Goal: Information Seeking & Learning: Learn about a topic

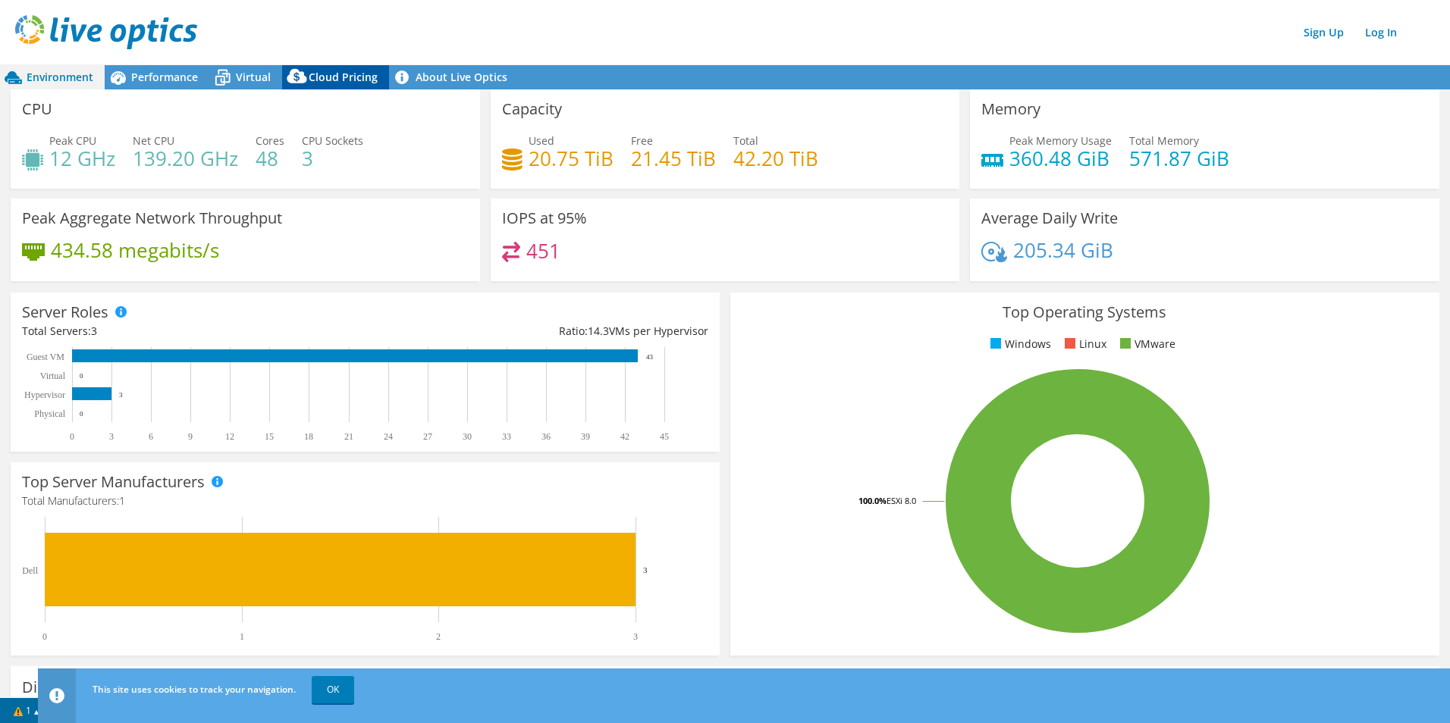
click at [343, 77] on span "Cloud Pricing" at bounding box center [343, 77] width 69 height 14
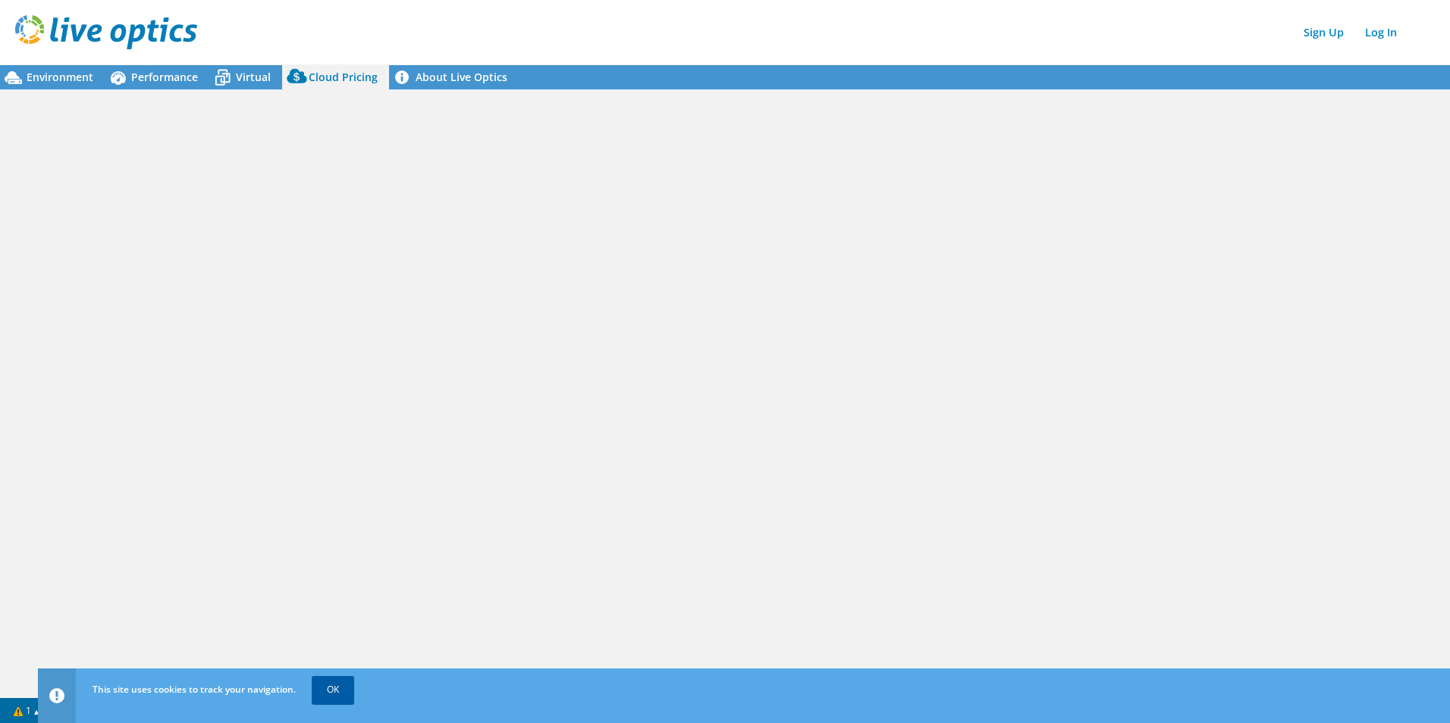
drag, startPoint x: 347, startPoint y: 691, endPoint x: 333, endPoint y: 678, distance: 19.3
click at [347, 691] on link "OK" at bounding box center [333, 689] width 42 height 27
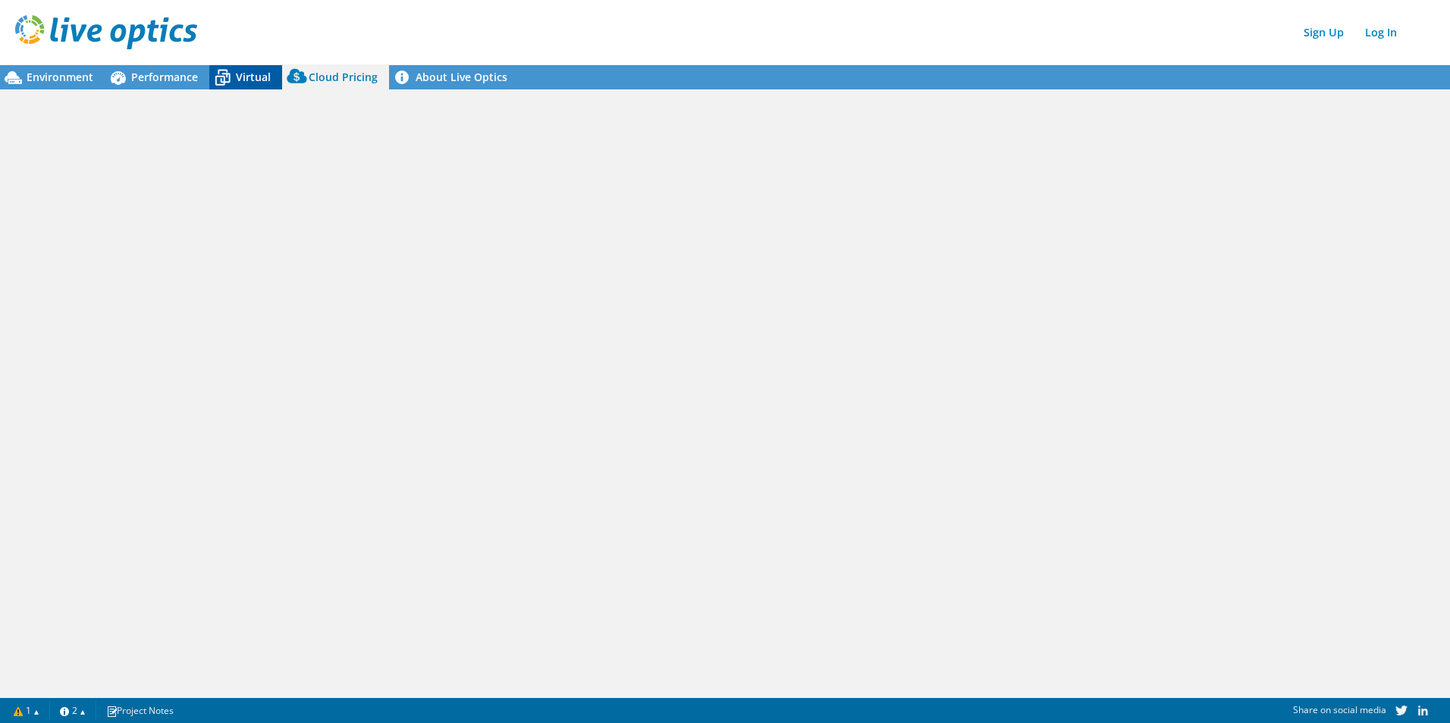
click at [248, 77] on span "Virtual" at bounding box center [253, 77] width 35 height 14
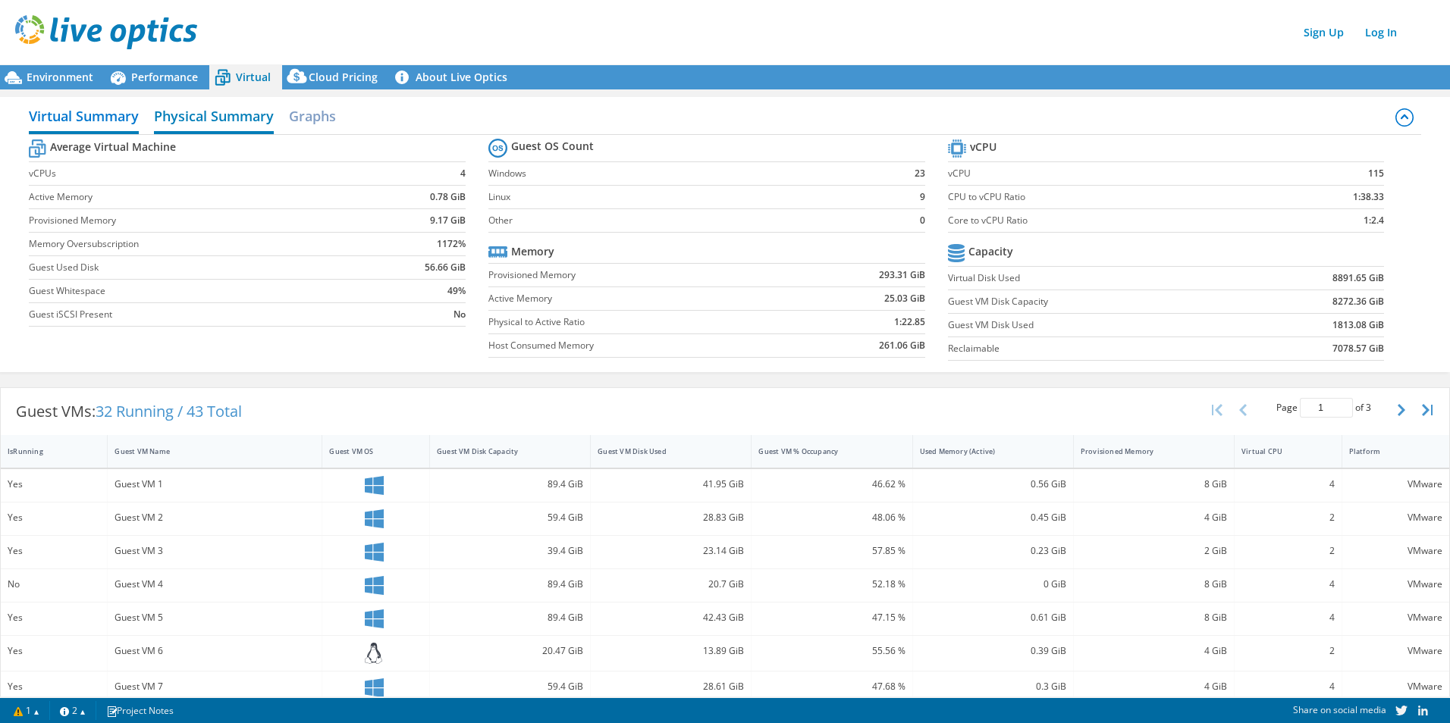
click at [218, 118] on h2 "Physical Summary" at bounding box center [214, 117] width 120 height 33
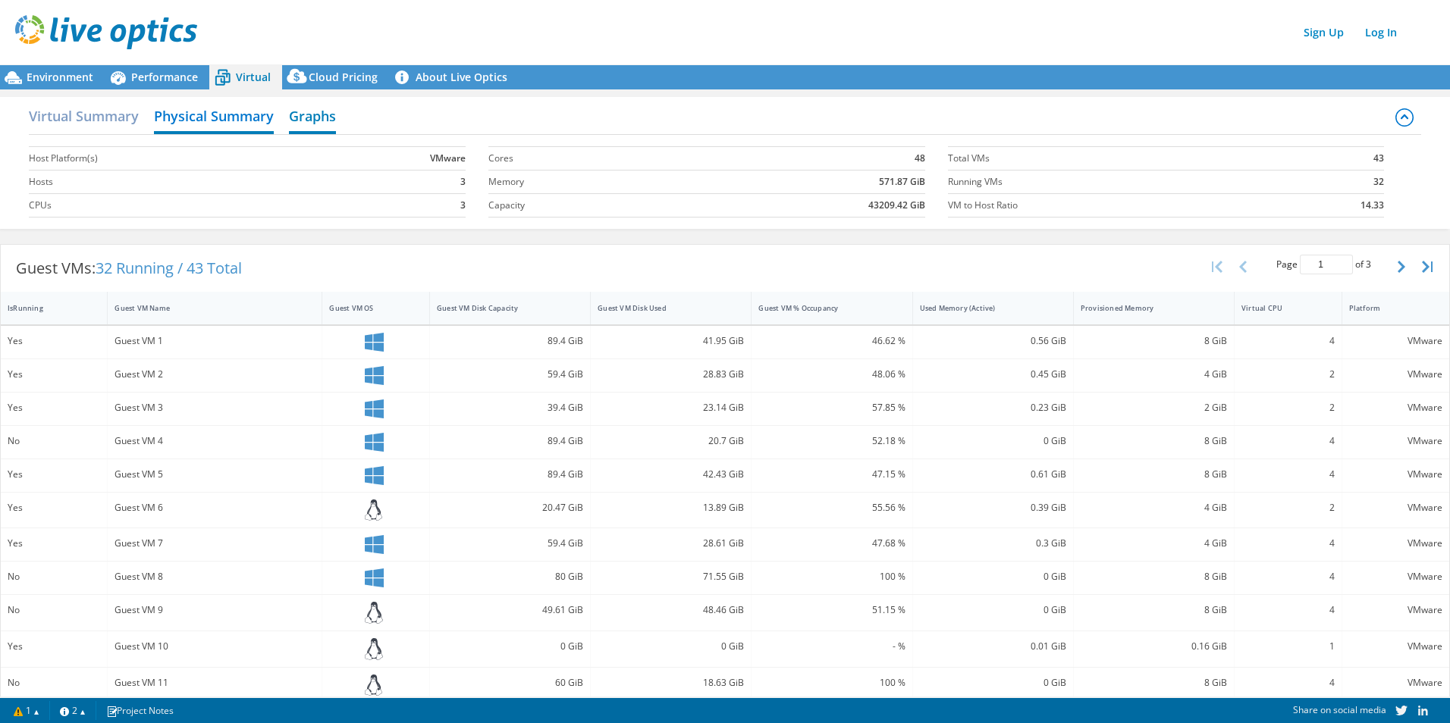
click at [309, 117] on h2 "Graphs" at bounding box center [312, 117] width 47 height 33
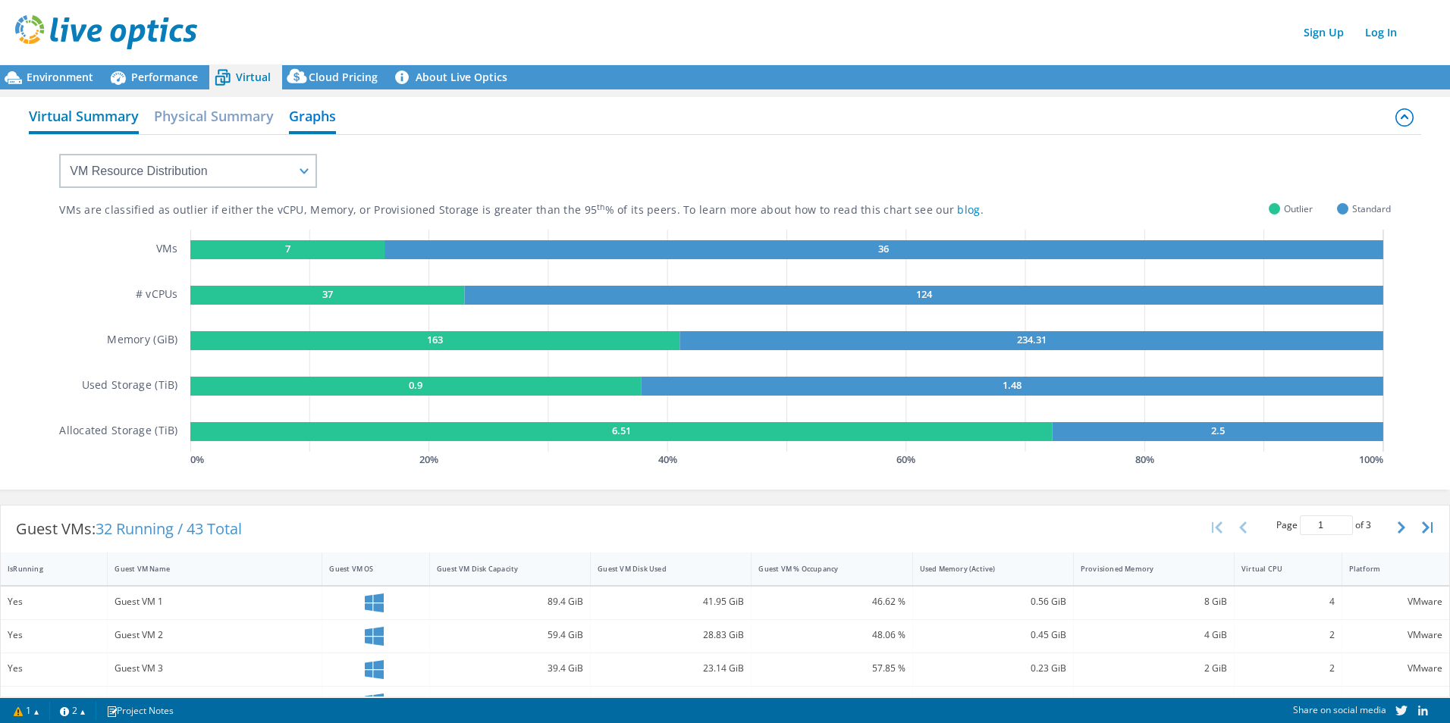
click at [84, 121] on h2 "Virtual Summary" at bounding box center [84, 117] width 110 height 33
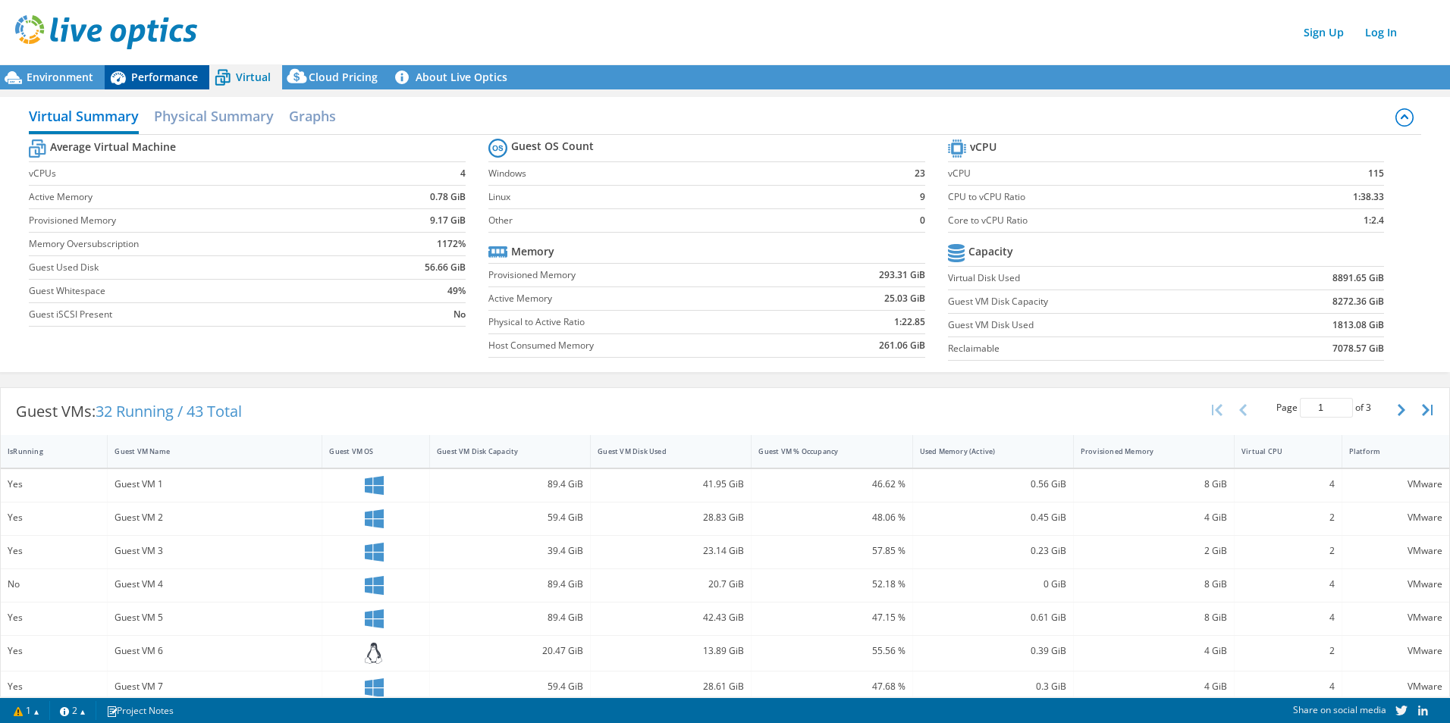
click at [155, 75] on span "Performance" at bounding box center [164, 77] width 67 height 14
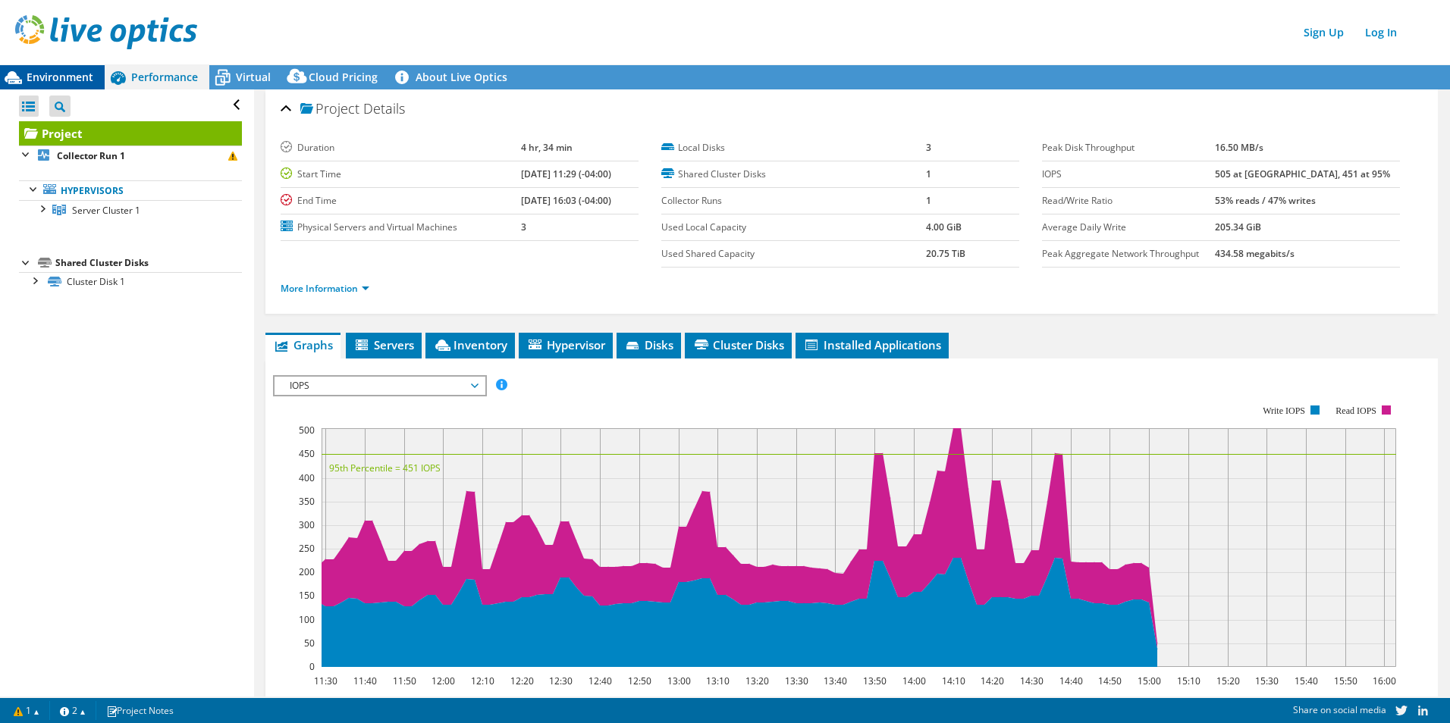
click at [48, 74] on span "Environment" at bounding box center [60, 77] width 67 height 14
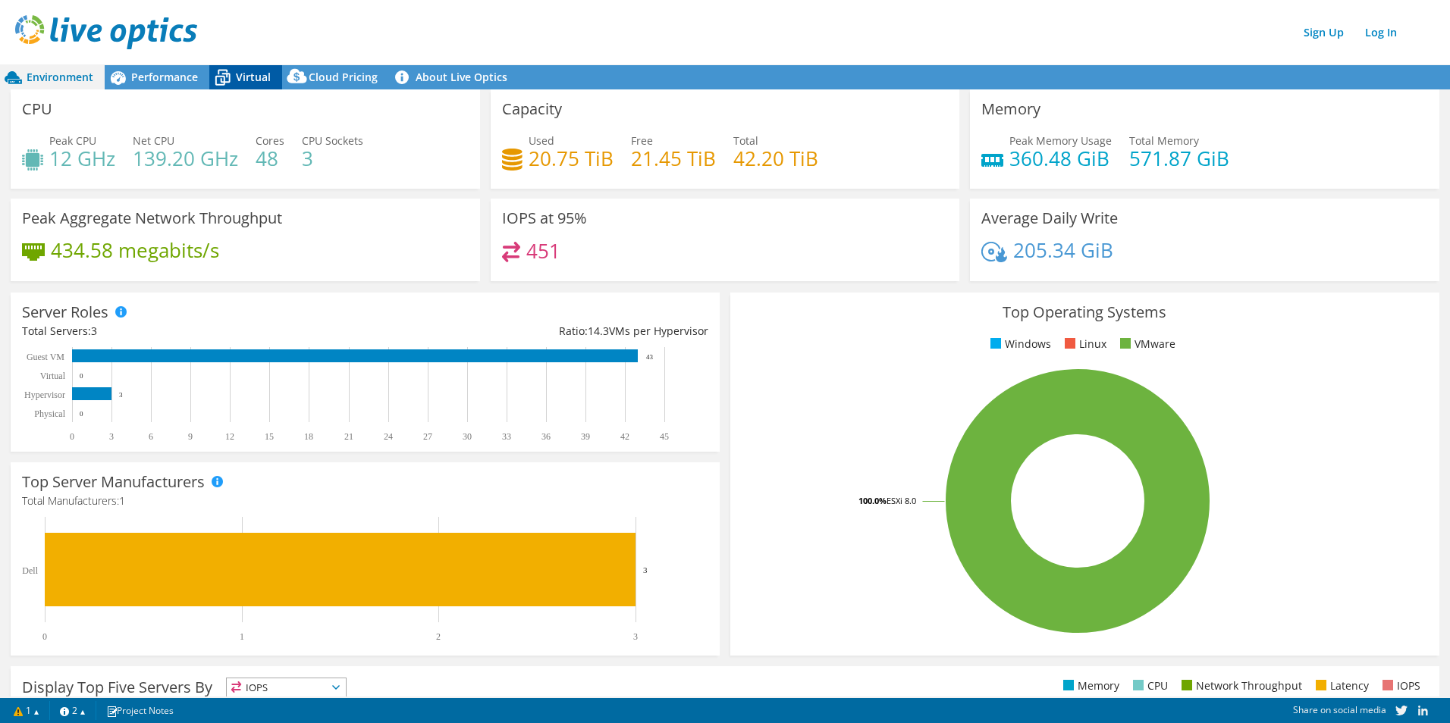
click at [251, 77] on span "Virtual" at bounding box center [253, 77] width 35 height 14
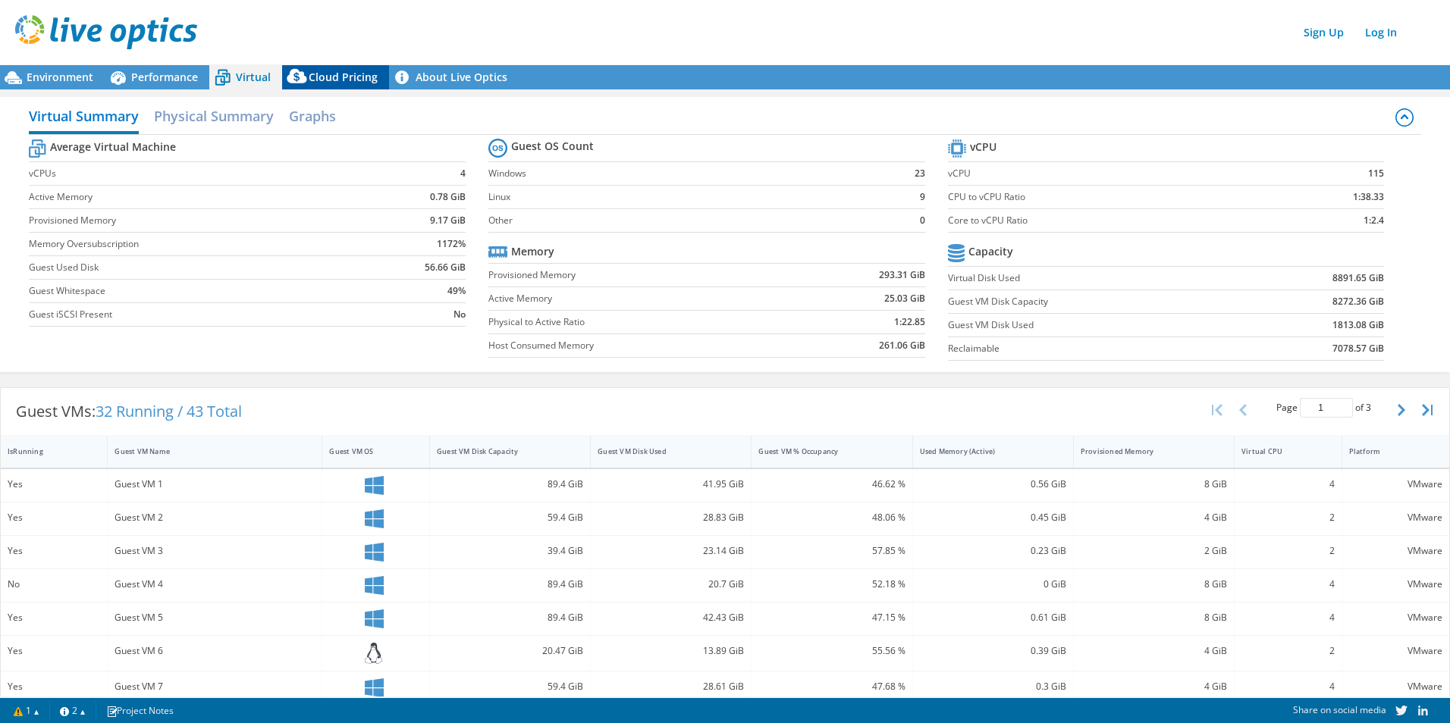
click at [341, 78] on span "Cloud Pricing" at bounding box center [343, 77] width 69 height 14
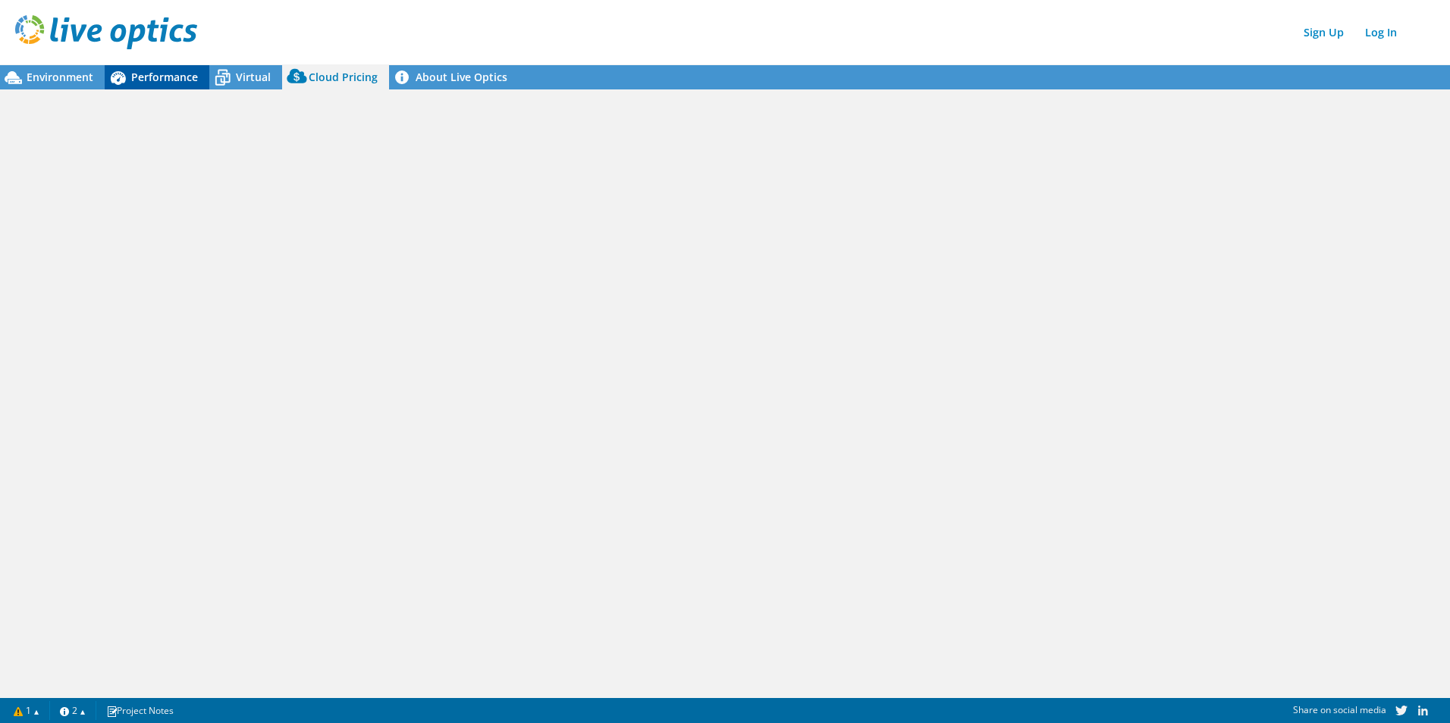
click at [150, 72] on span "Performance" at bounding box center [164, 77] width 67 height 14
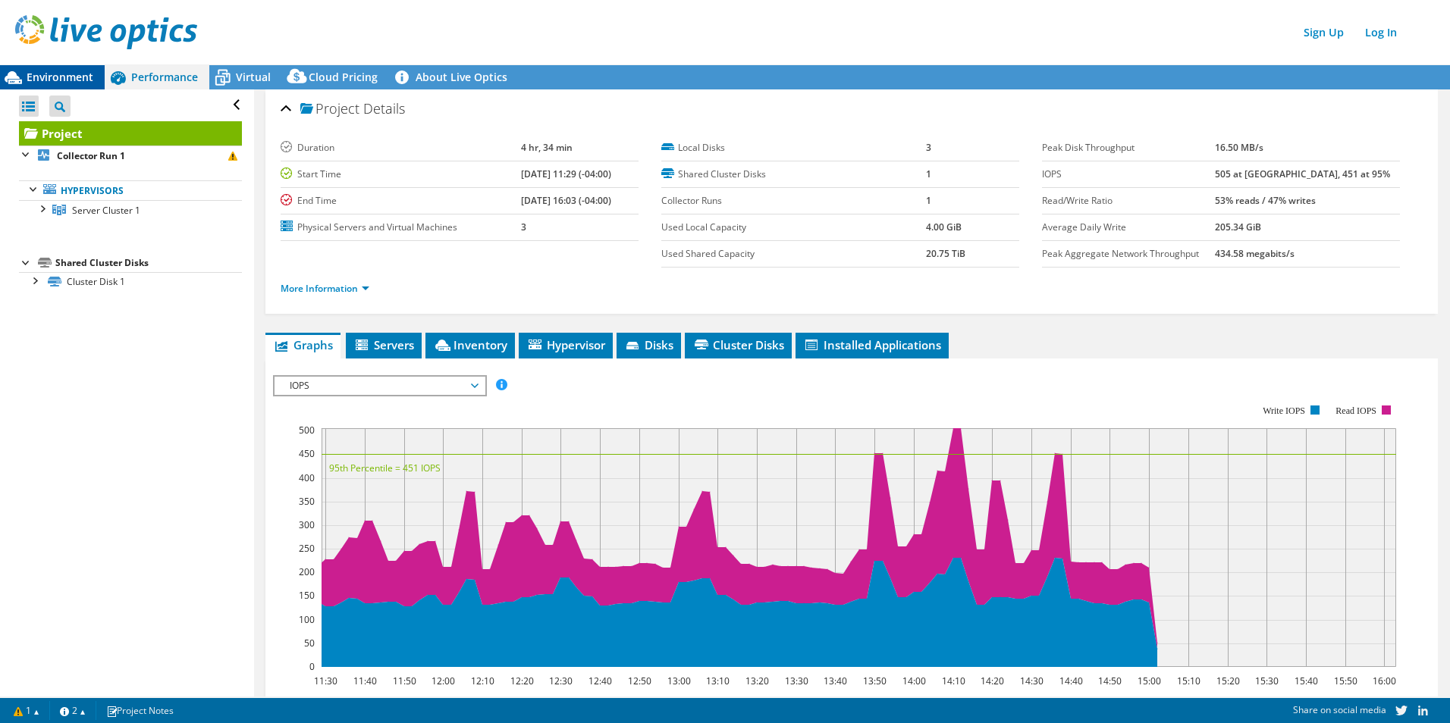
click at [64, 69] on div "Environment" at bounding box center [52, 77] width 105 height 24
